Goal: Navigation & Orientation: Find specific page/section

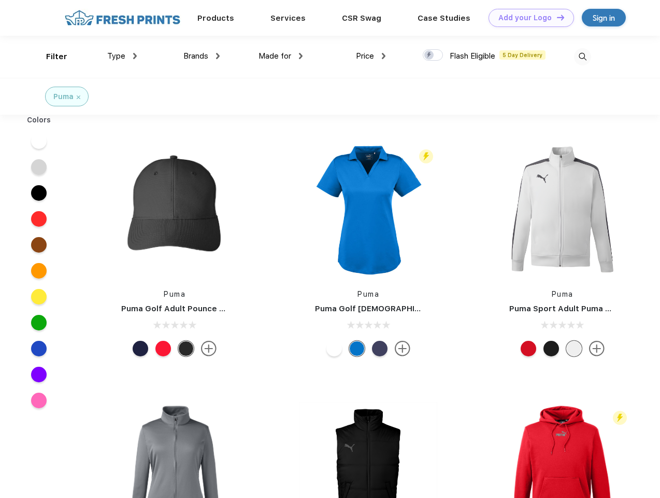
click at [528, 18] on link "Add your Logo Design Tool" at bounding box center [532, 18] width 86 height 18
click at [0, 0] on div "Design Tool" at bounding box center [0, 0] width 0 height 0
click at [556, 17] on link "Add your Logo Design Tool" at bounding box center [532, 18] width 86 height 18
click at [50, 56] on div "Filter" at bounding box center [56, 57] width 21 height 12
click at [122, 56] on span "Type" at bounding box center [116, 55] width 18 height 9
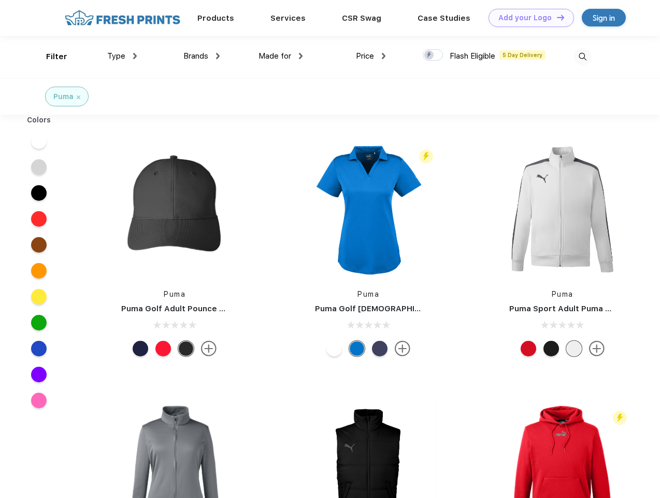
click at [202, 56] on span "Brands" at bounding box center [195, 55] width 25 height 9
click at [281, 56] on span "Made for" at bounding box center [275, 55] width 33 height 9
click at [371, 56] on span "Price" at bounding box center [365, 55] width 18 height 9
click at [433, 55] on div at bounding box center [433, 54] width 20 height 11
click at [430, 55] on input "checkbox" at bounding box center [426, 52] width 7 height 7
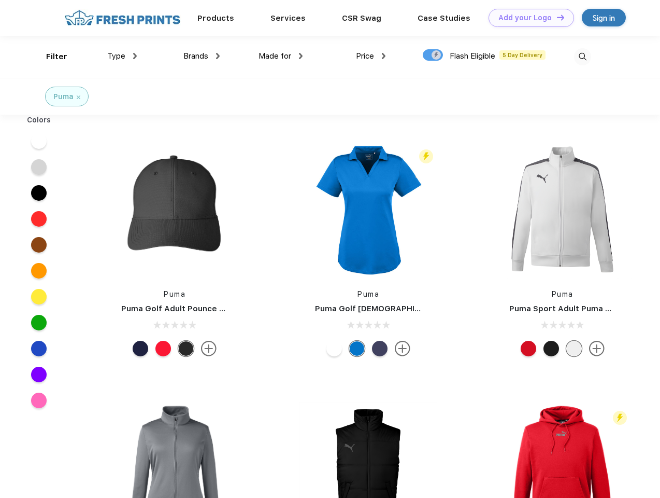
click at [583, 56] on img at bounding box center [582, 56] width 17 height 17
